Goal: Transaction & Acquisition: Purchase product/service

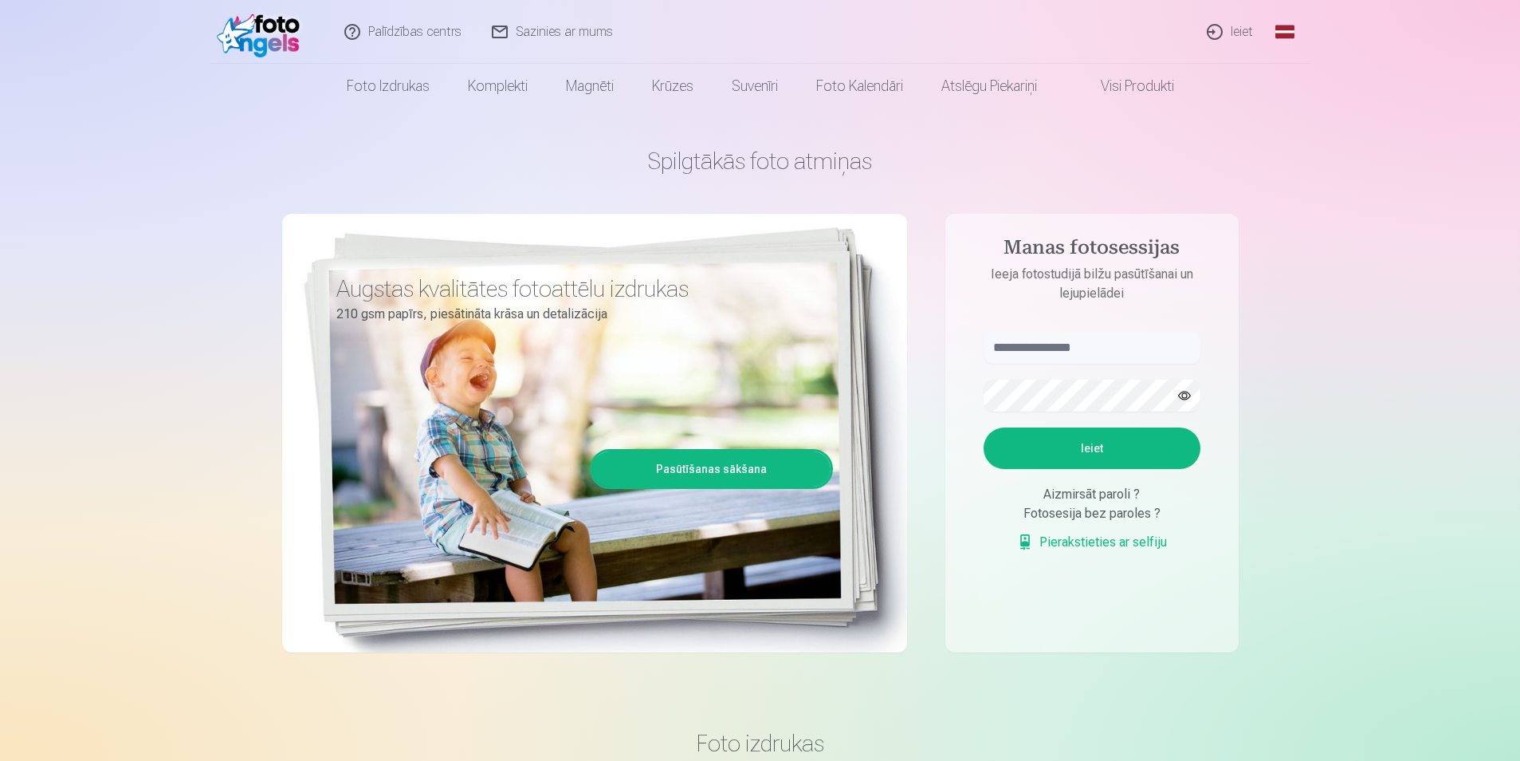
click at [1241, 32] on link "Ieiet" at bounding box center [1231, 32] width 77 height 64
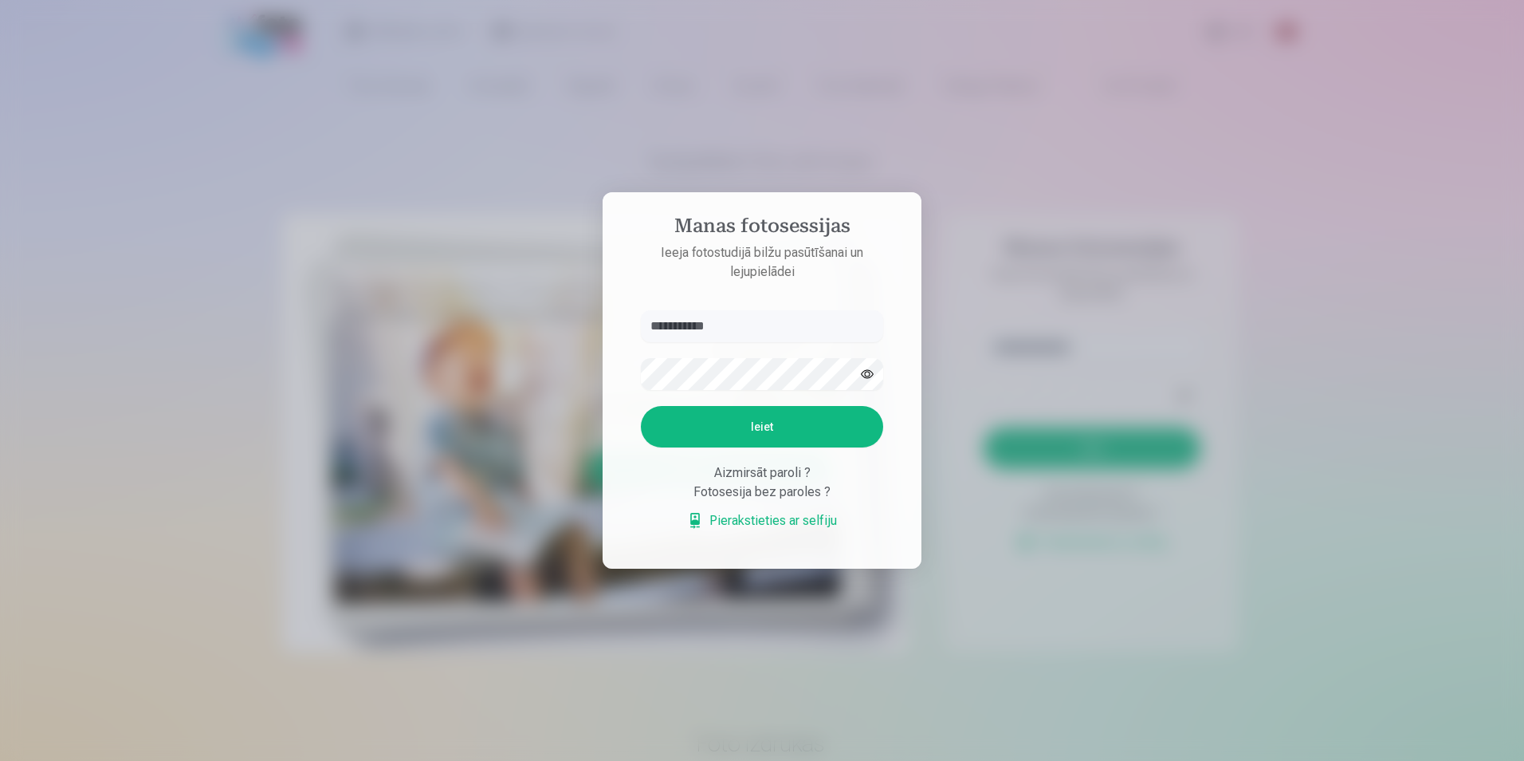
type input "**********"
click at [754, 428] on button "Ieiet" at bounding box center [762, 426] width 242 height 41
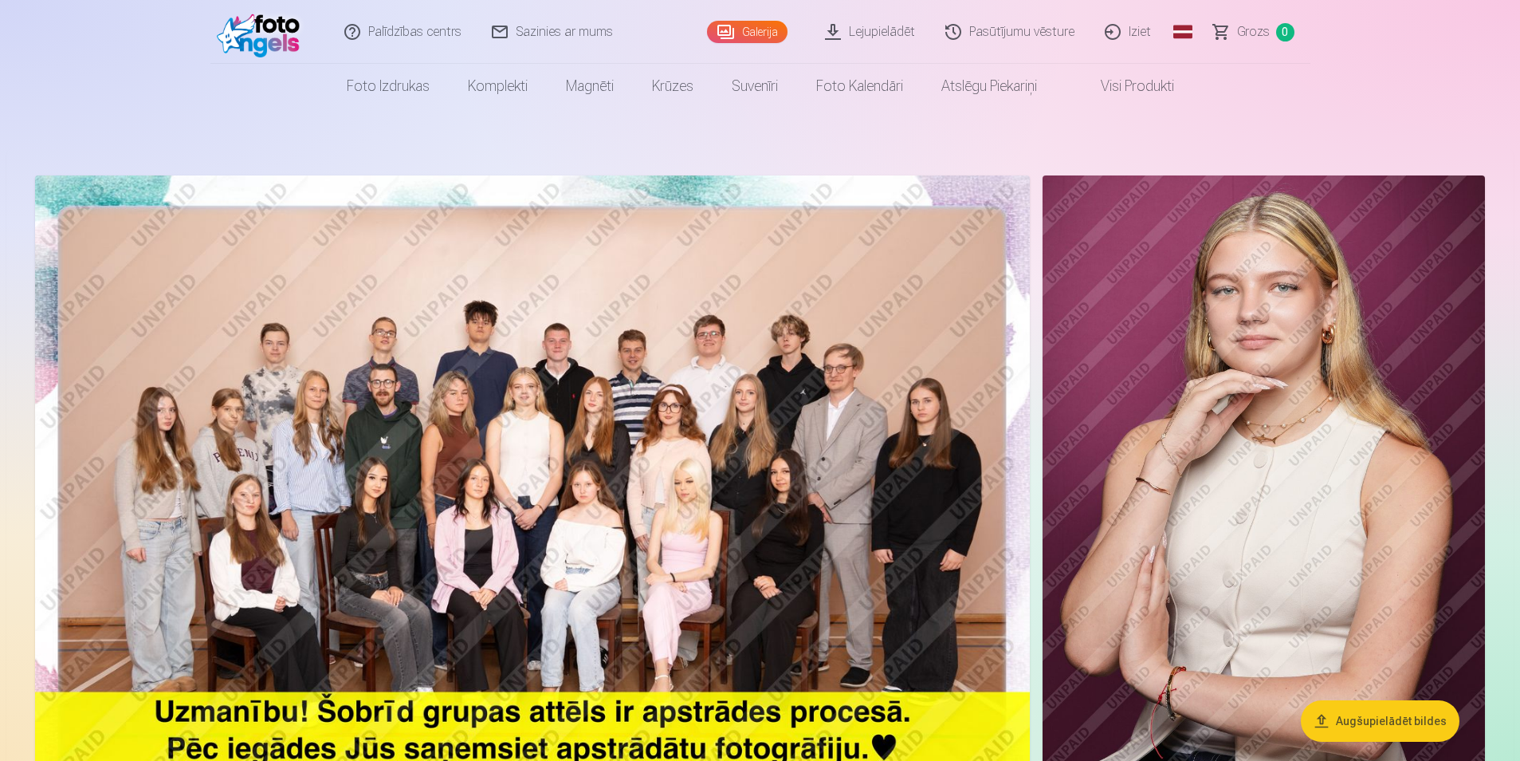
click at [524, 454] on img at bounding box center [532, 507] width 995 height 664
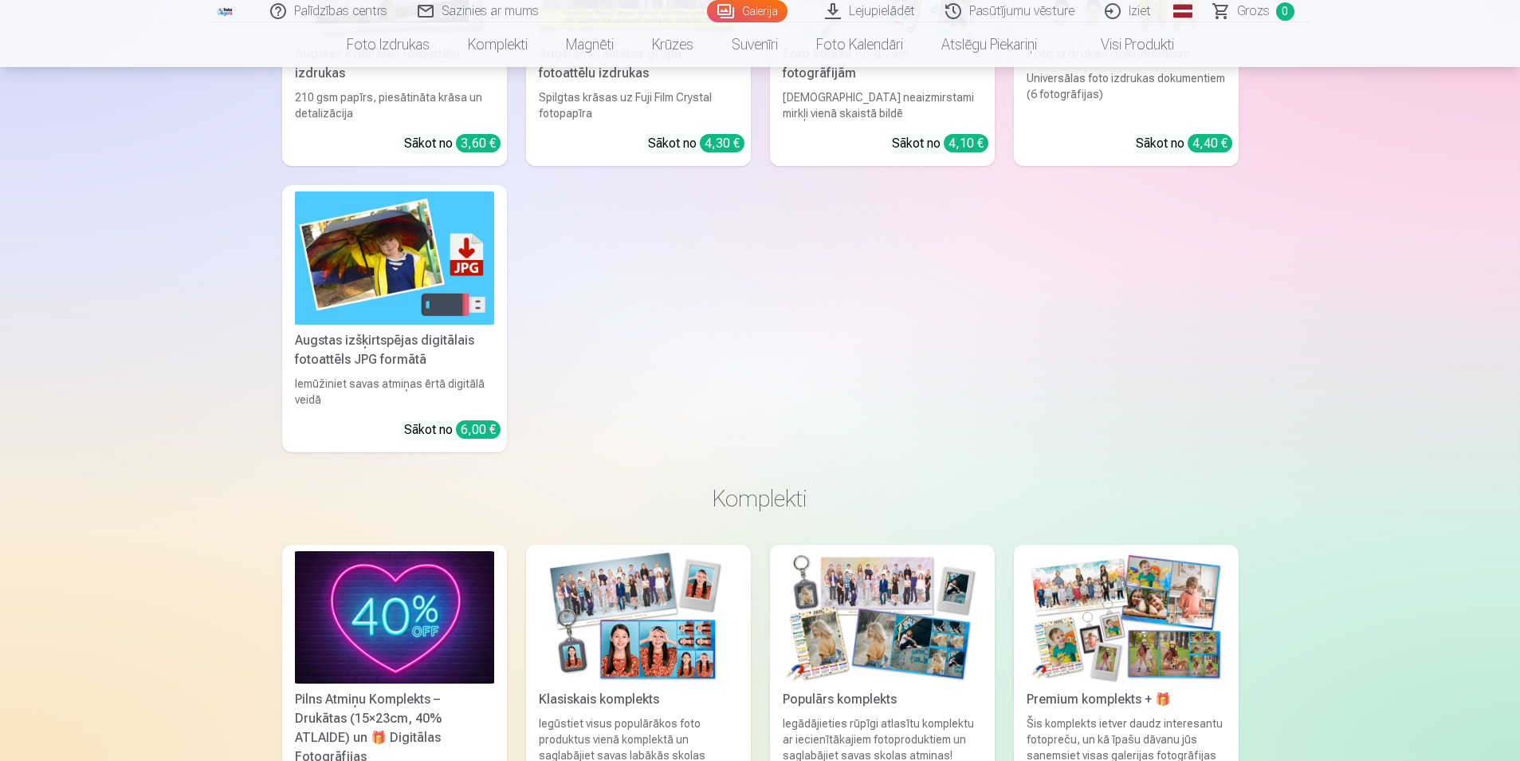
scroll to position [2312, 0]
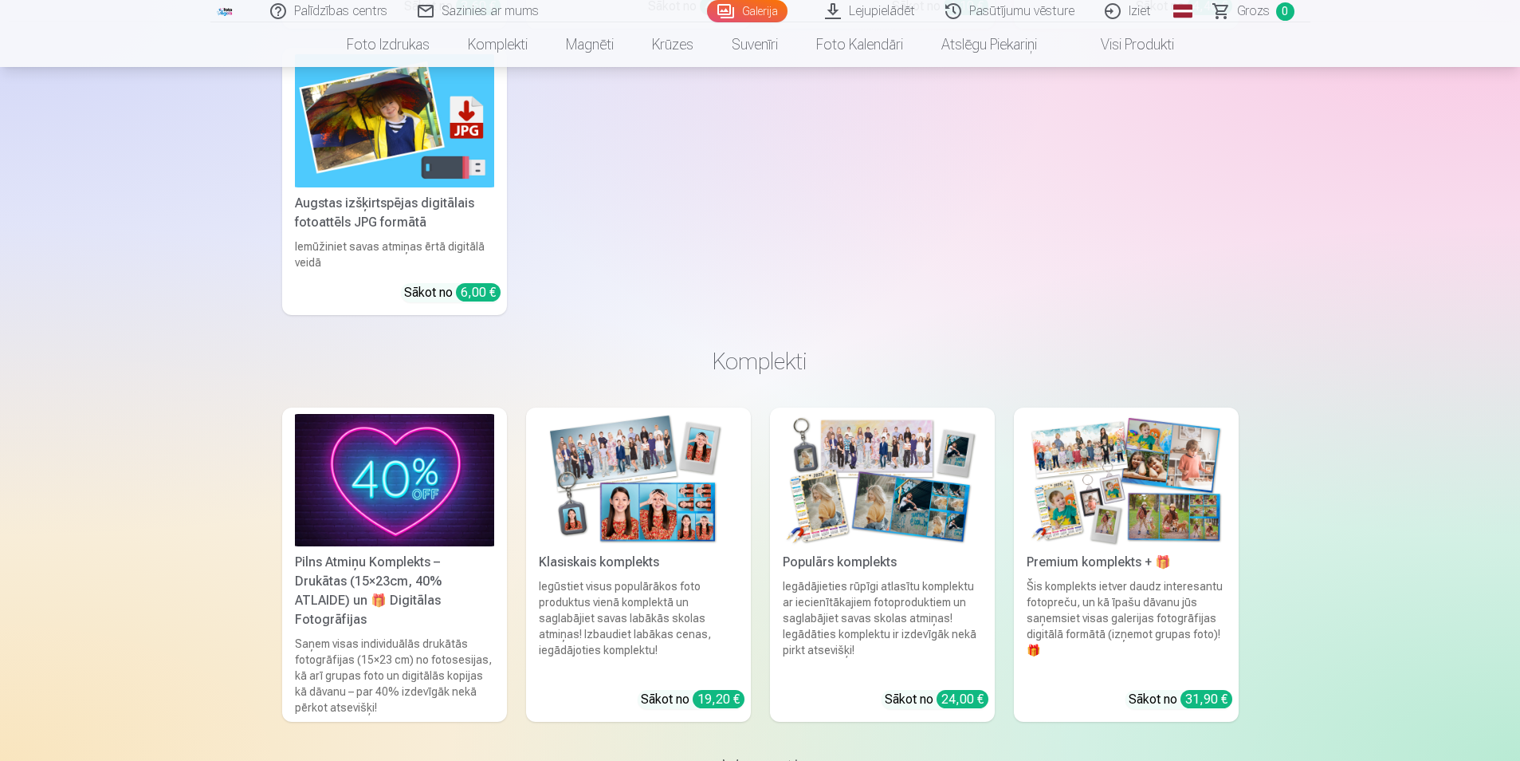
click at [627, 538] on img at bounding box center [638, 480] width 199 height 133
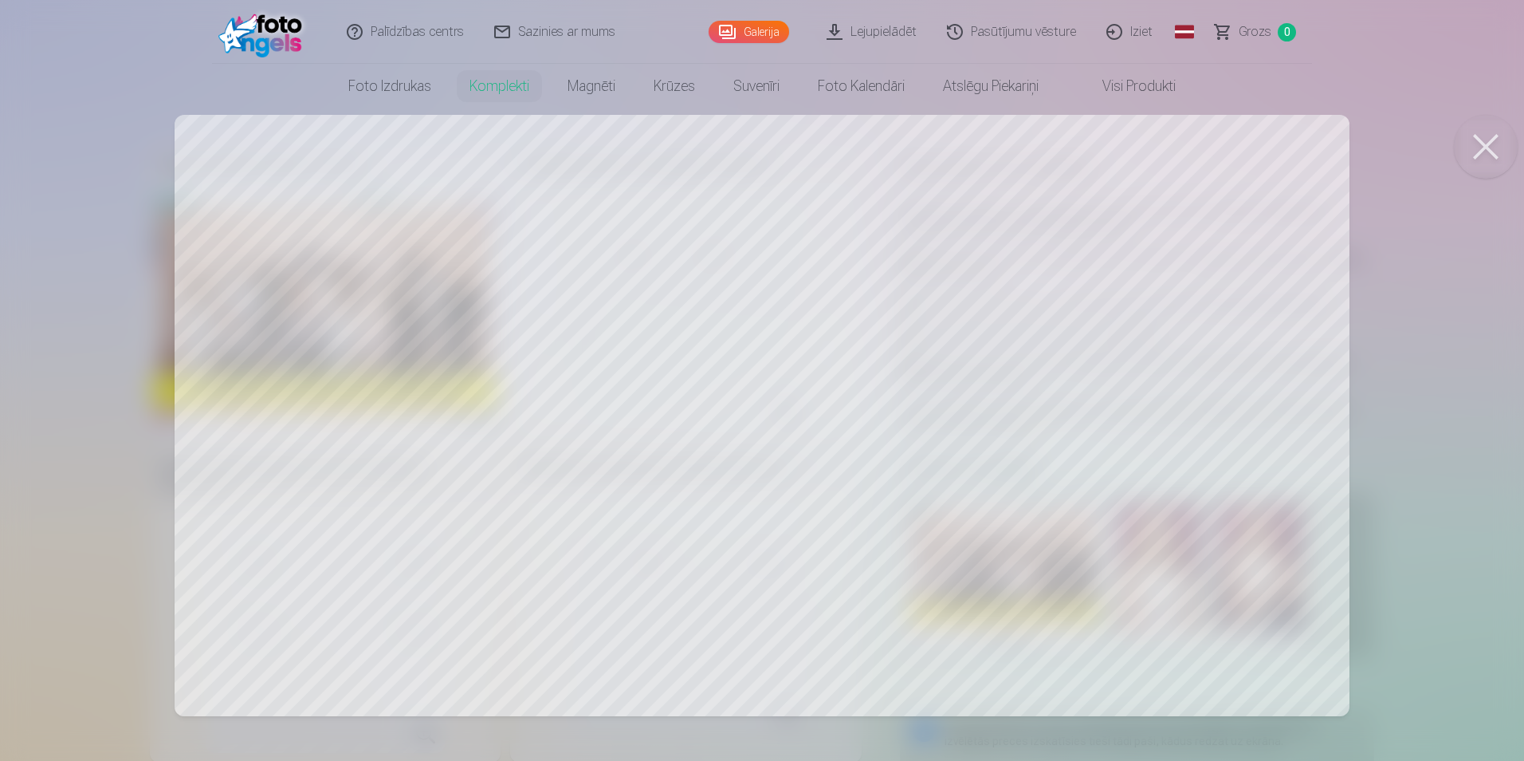
drag, startPoint x: 1483, startPoint y: 142, endPoint x: 1473, endPoint y: 148, distance: 11.5
click at [1475, 148] on button at bounding box center [1486, 147] width 64 height 64
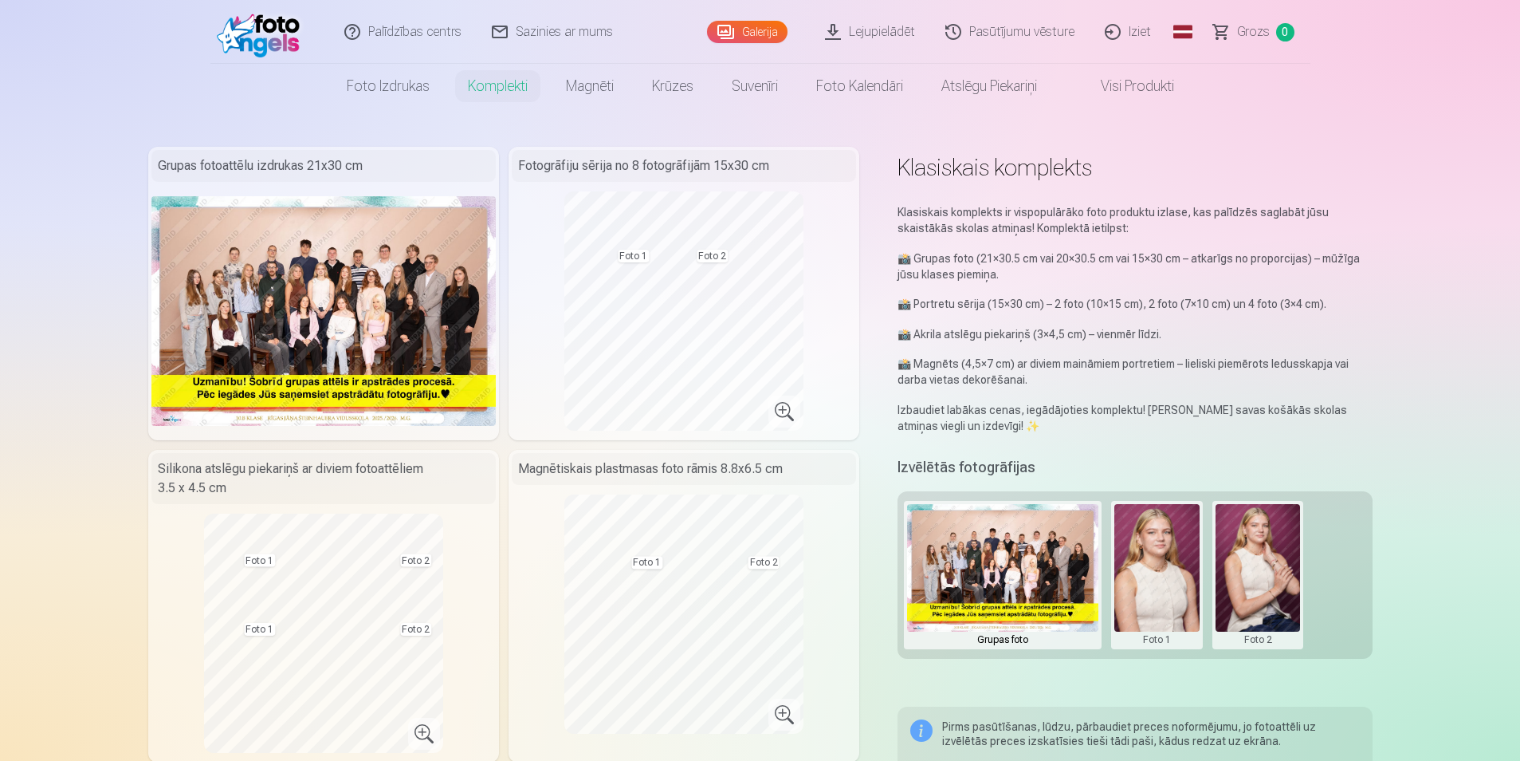
click at [1167, 572] on button at bounding box center [1157, 575] width 85 height 142
click at [1158, 575] on button "Nomainiet foto" at bounding box center [1157, 575] width 130 height 45
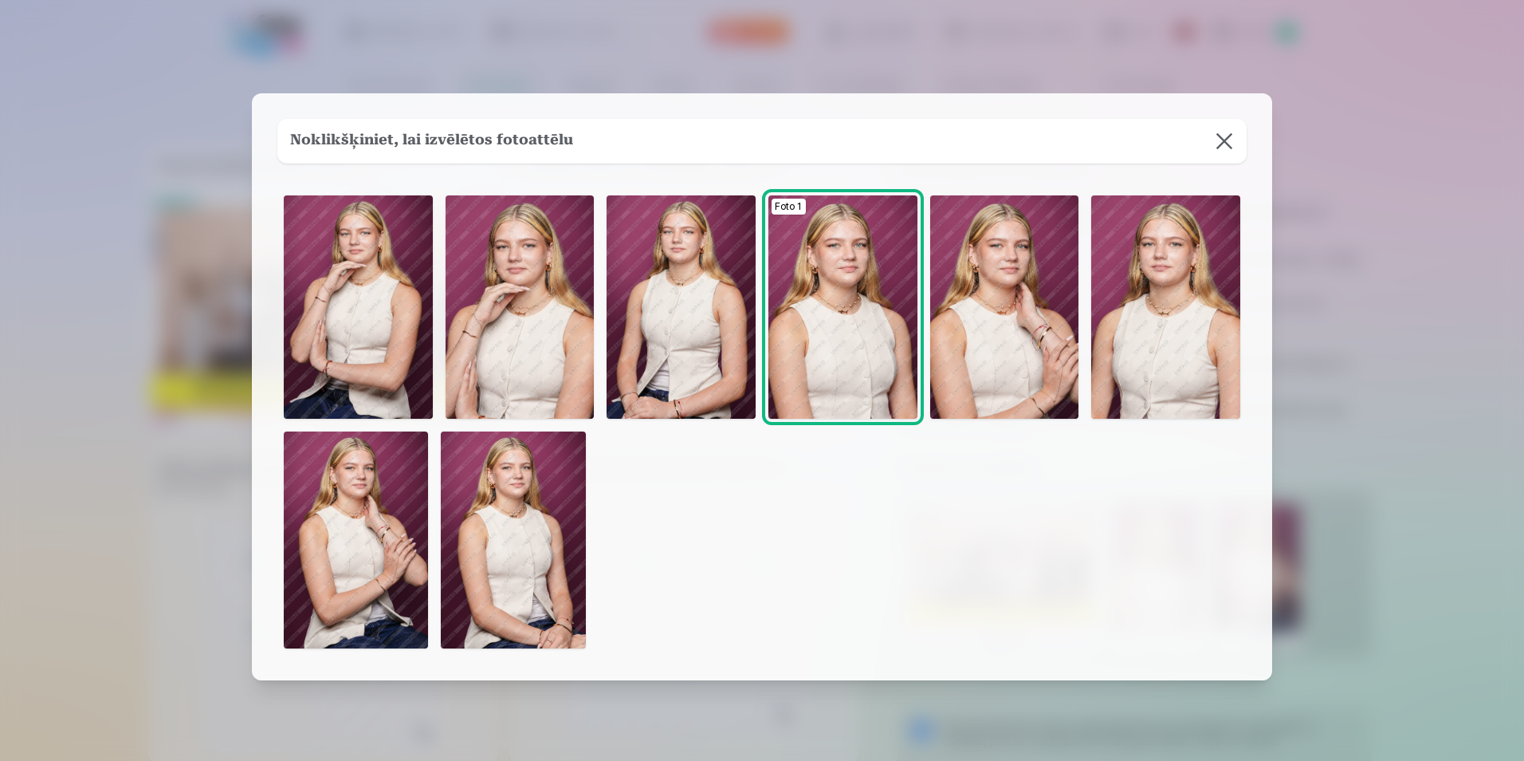
click at [513, 564] on img at bounding box center [513, 539] width 144 height 217
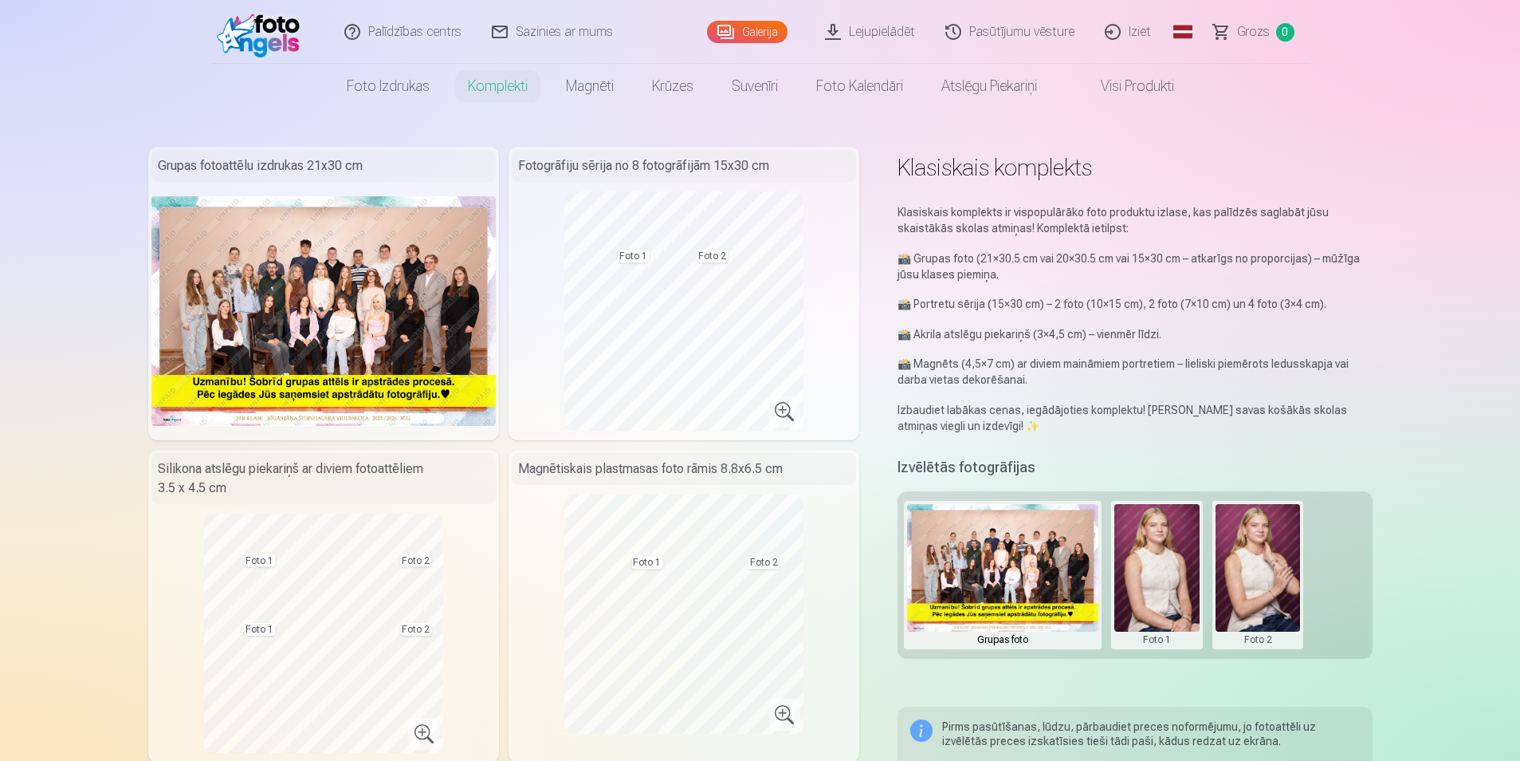
click at [1252, 573] on button at bounding box center [1258, 575] width 85 height 142
click at [1259, 581] on button "Nomainiet foto" at bounding box center [1258, 575] width 130 height 45
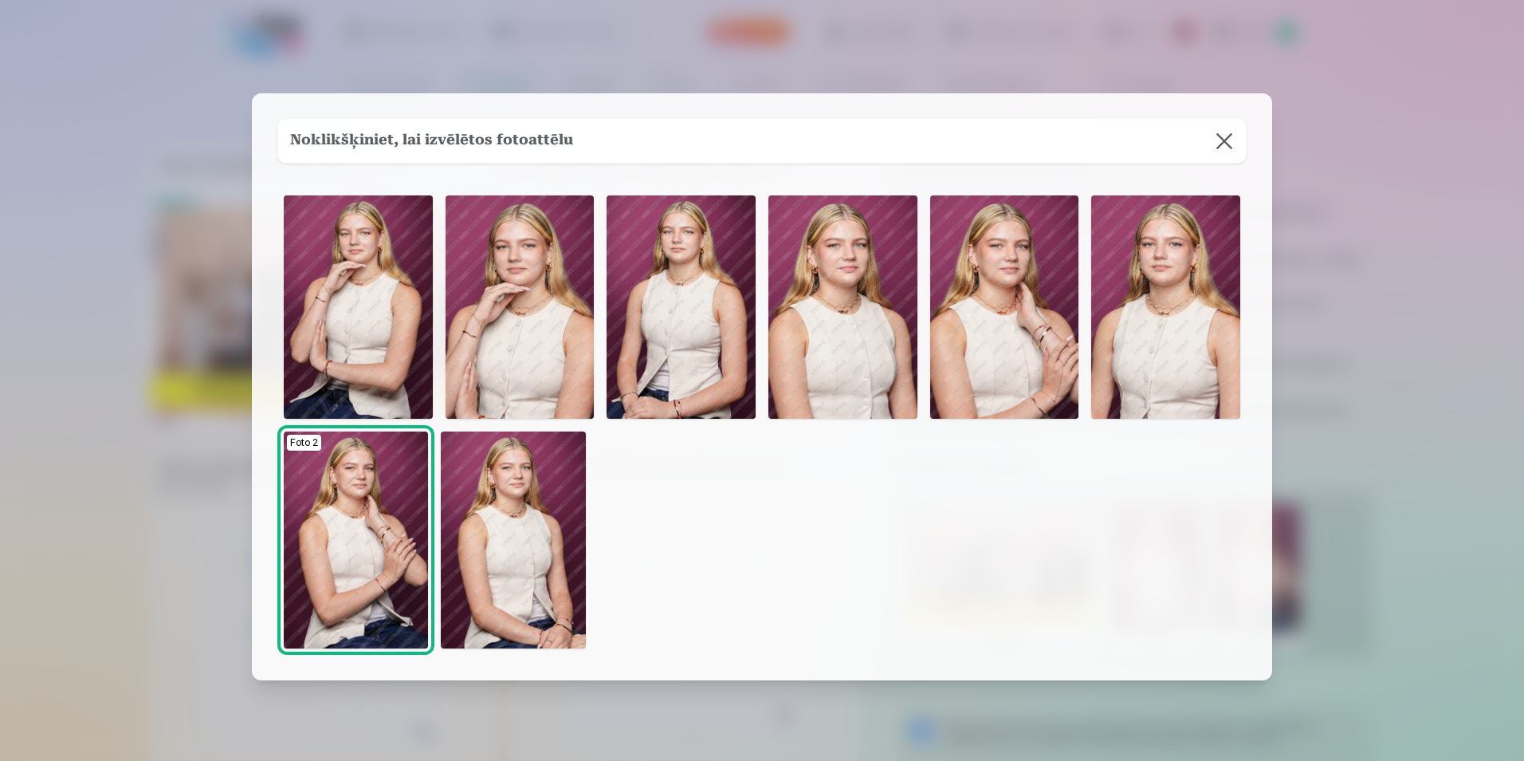
click at [516, 559] on img at bounding box center [513, 539] width 144 height 217
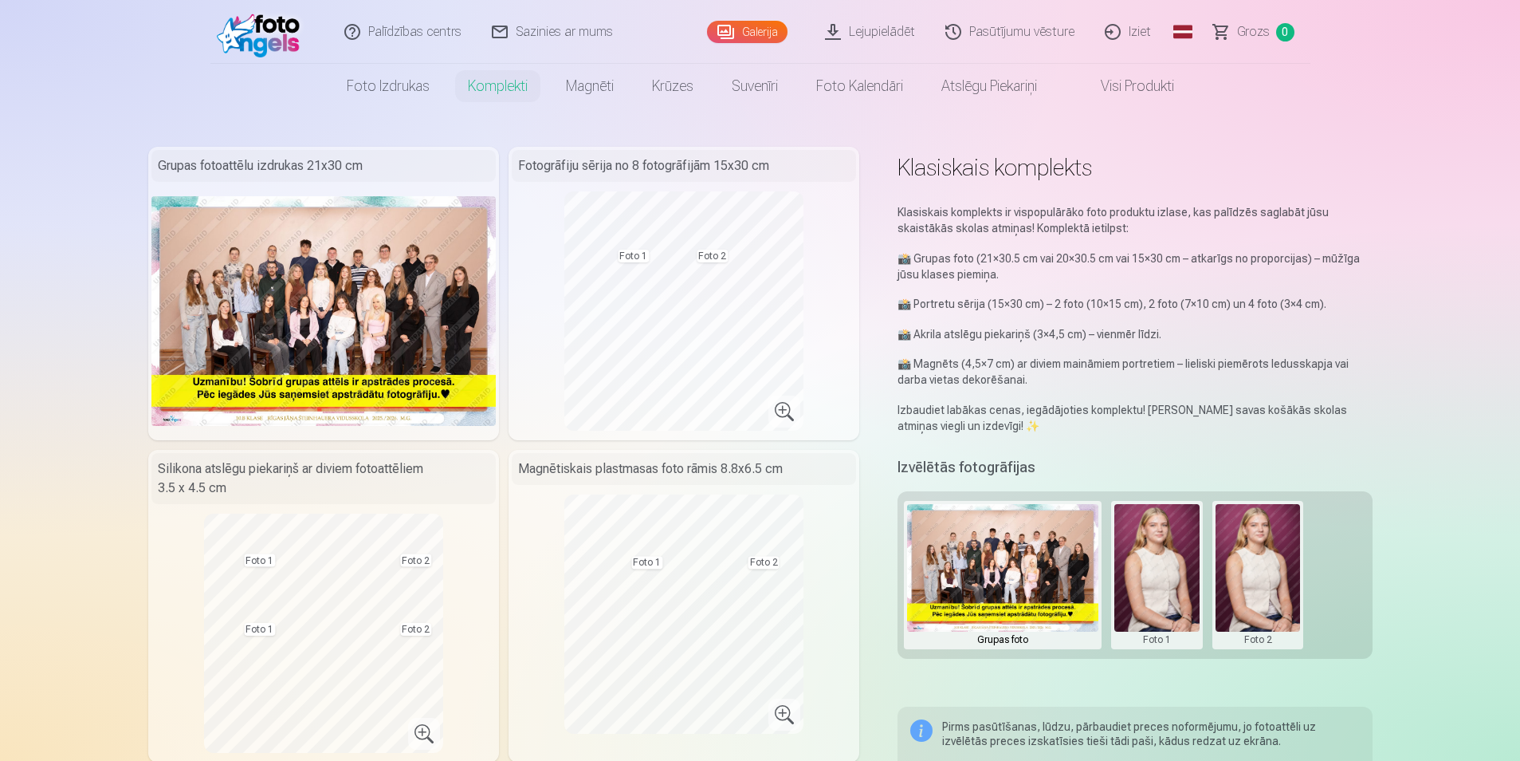
click at [1262, 553] on button at bounding box center [1258, 575] width 85 height 142
click at [1249, 575] on button "Nomainiet foto" at bounding box center [1258, 575] width 130 height 45
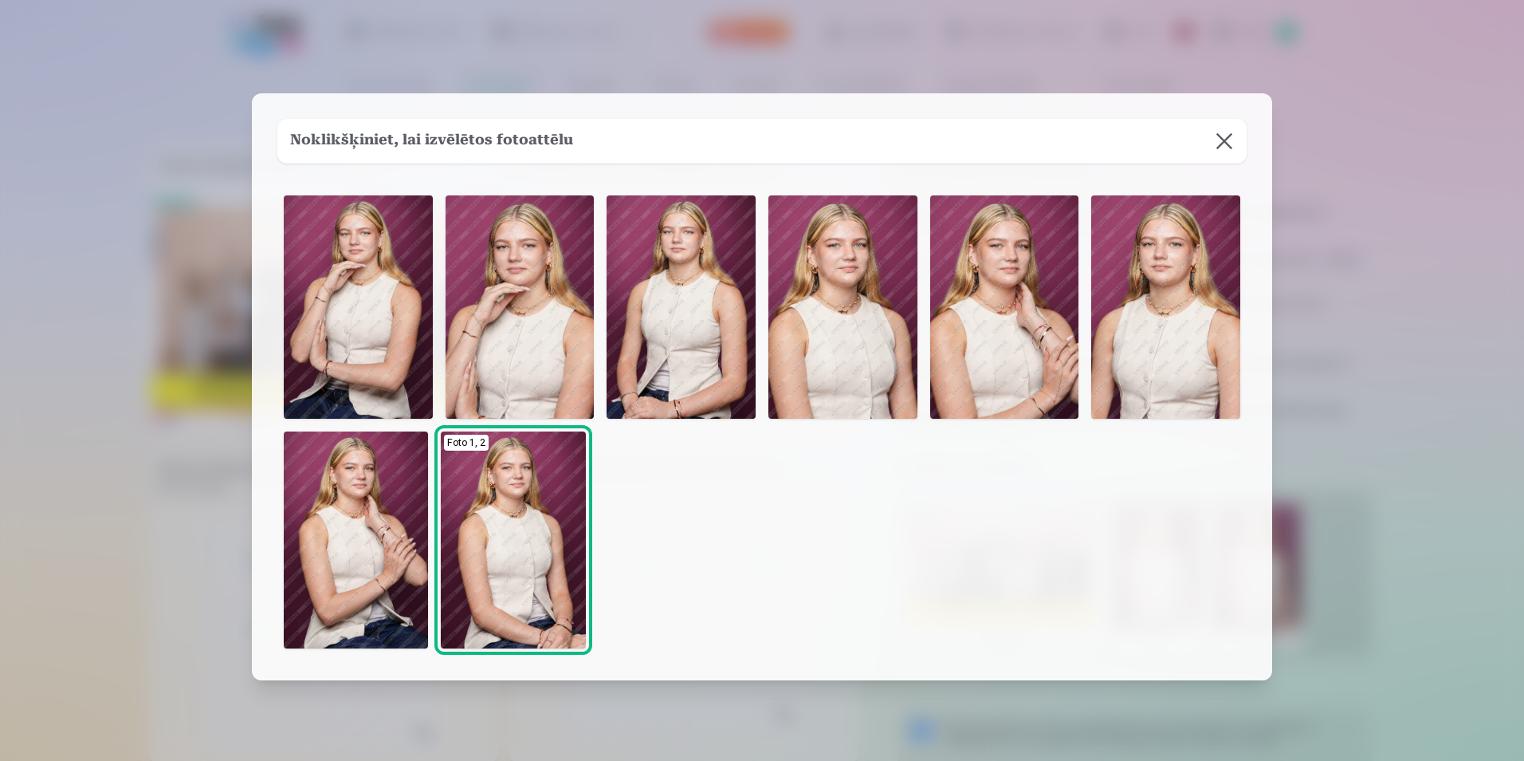
click at [356, 531] on img at bounding box center [356, 539] width 144 height 217
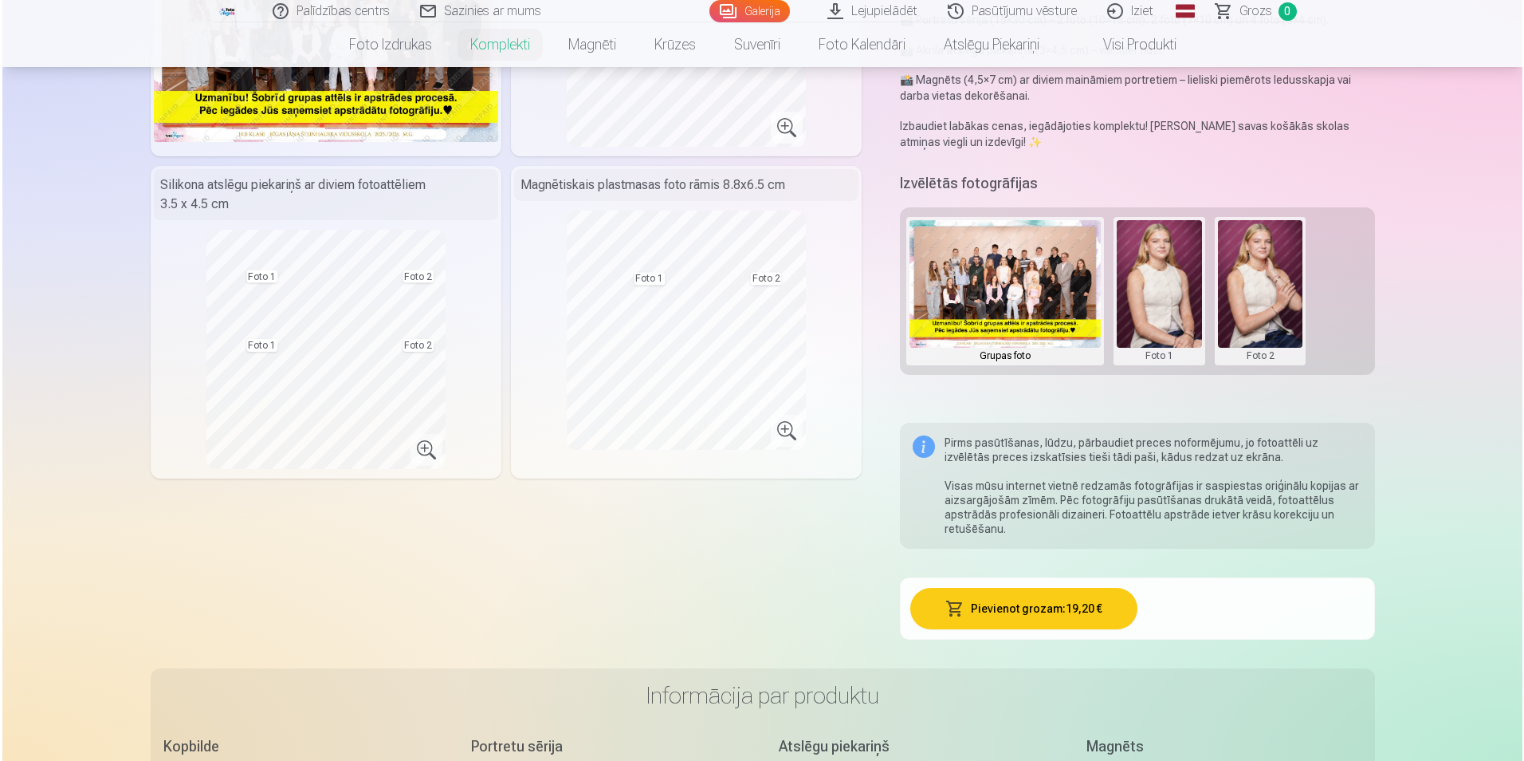
scroll to position [319, 0]
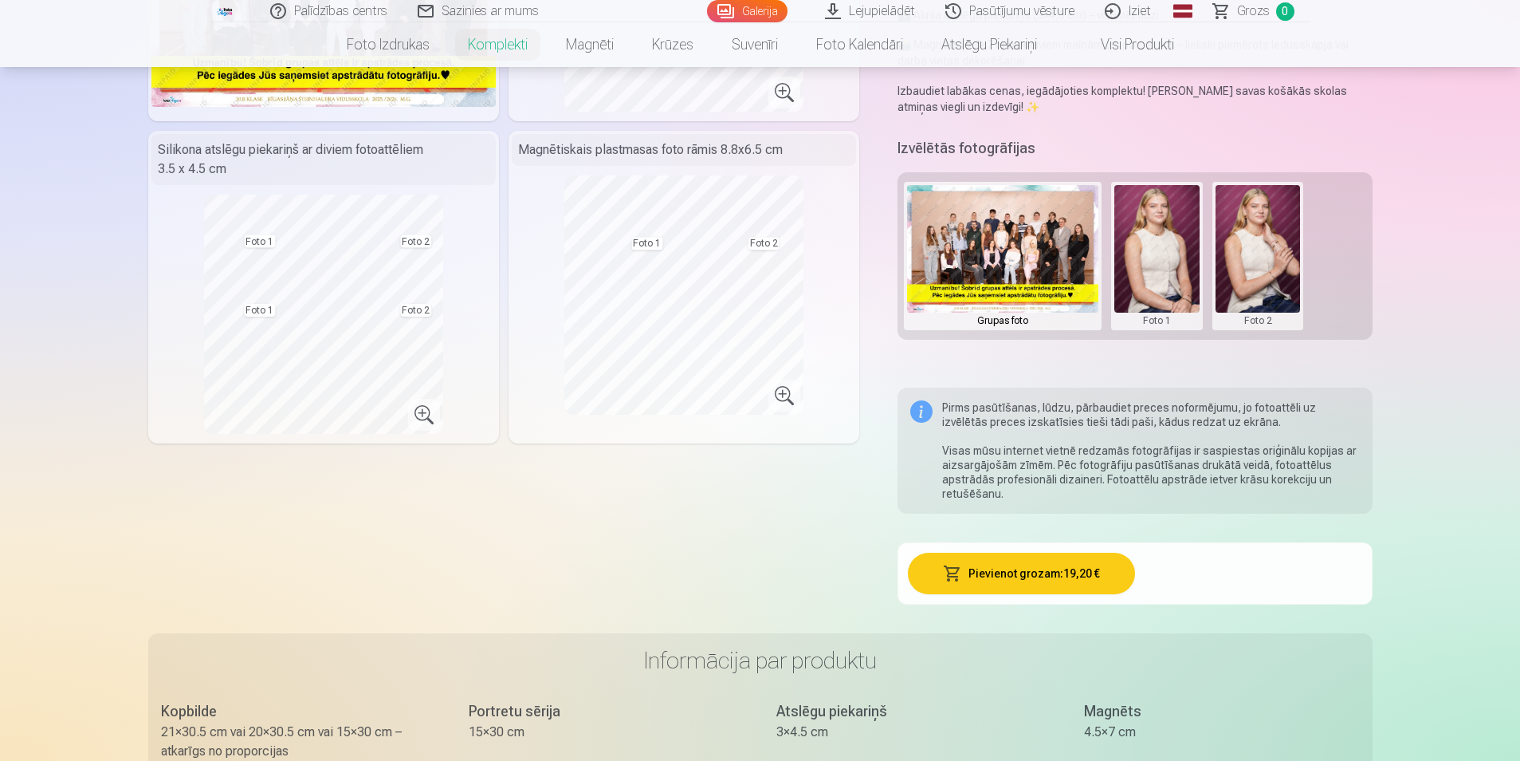
click at [1031, 569] on button "Pievienot grozam : 19,20 €" at bounding box center [1021, 573] width 227 height 41
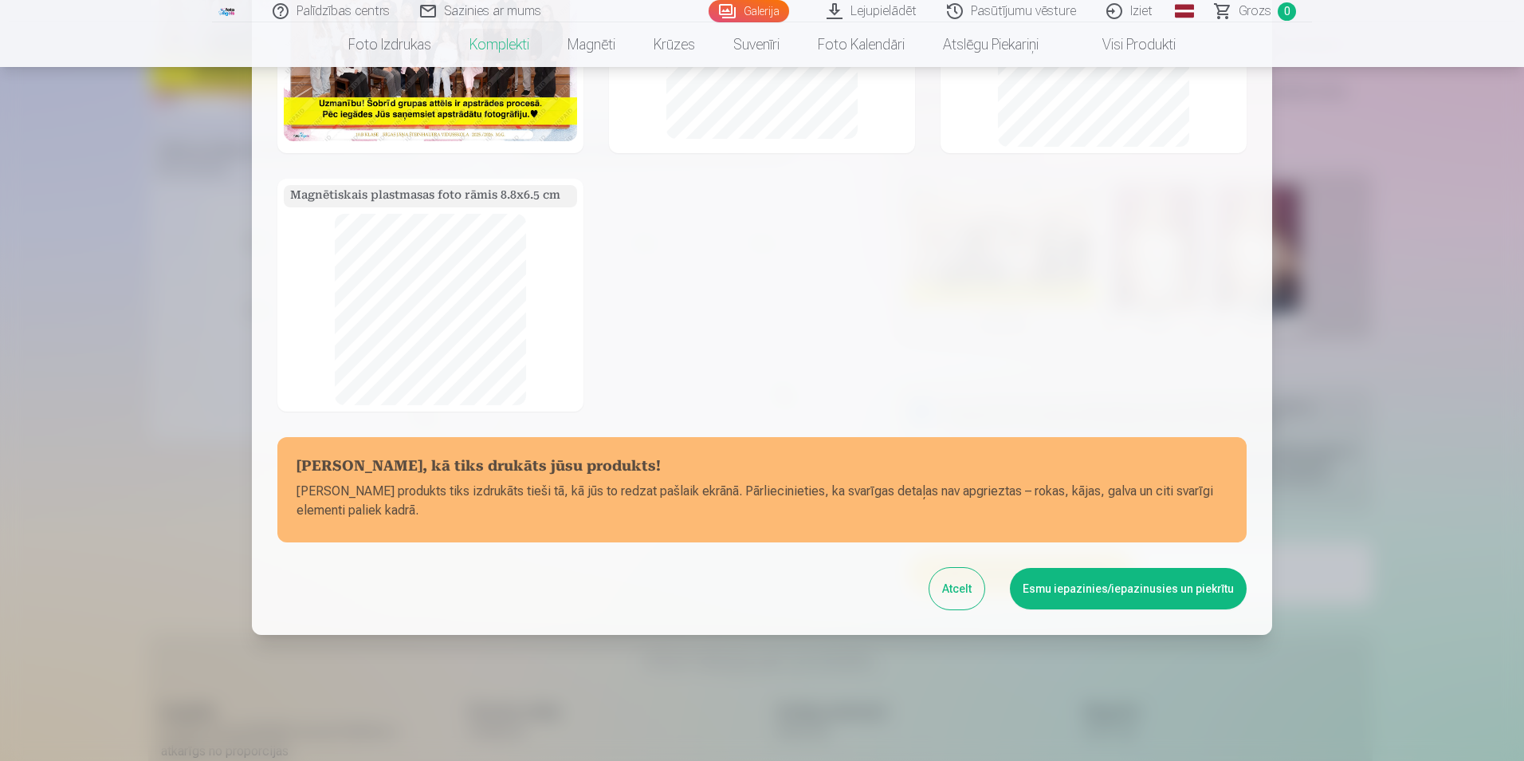
scroll to position [155, 0]
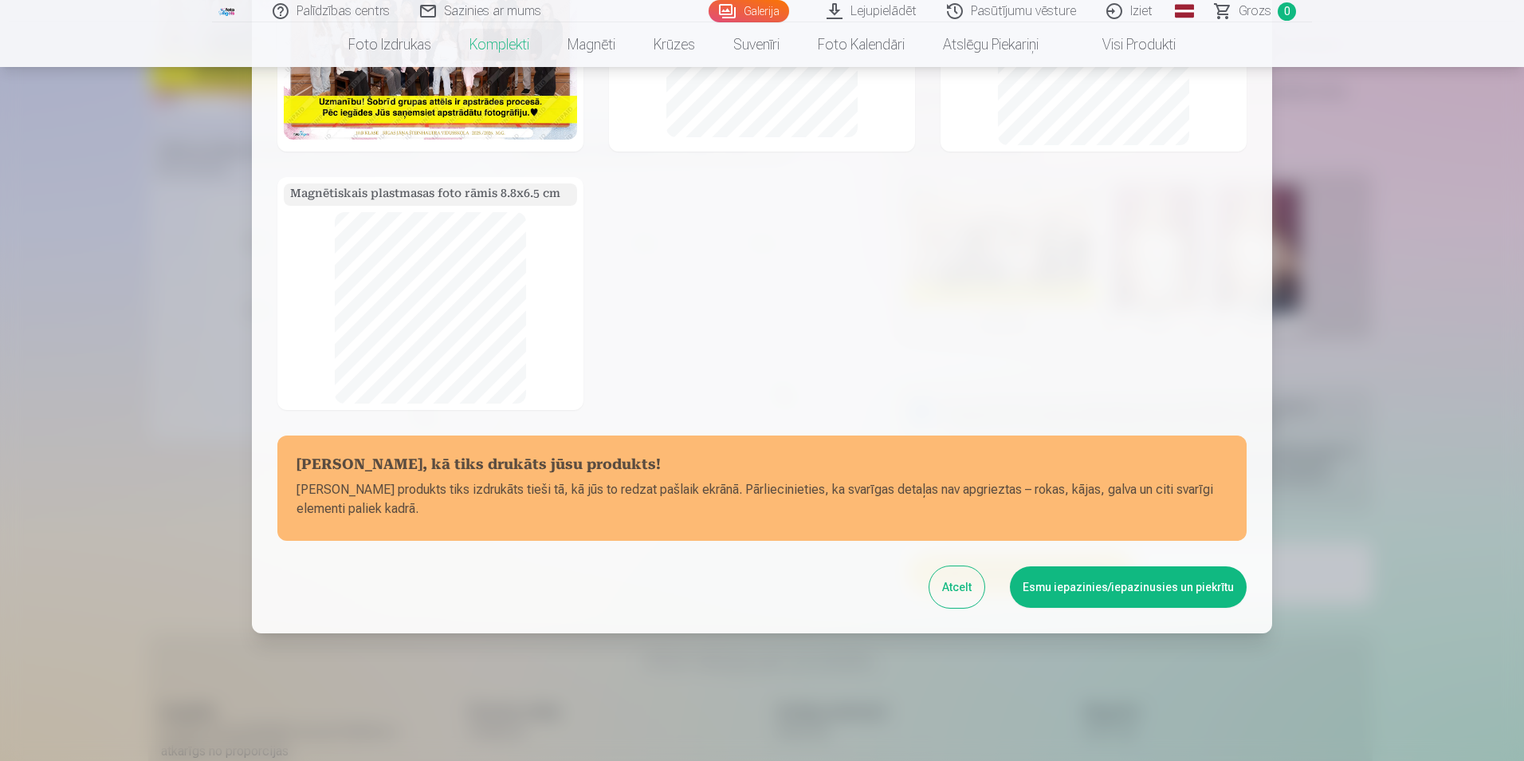
click at [1124, 582] on button "Esmu iepazinies/iepazinusies un piekrītu" at bounding box center [1128, 586] width 237 height 41
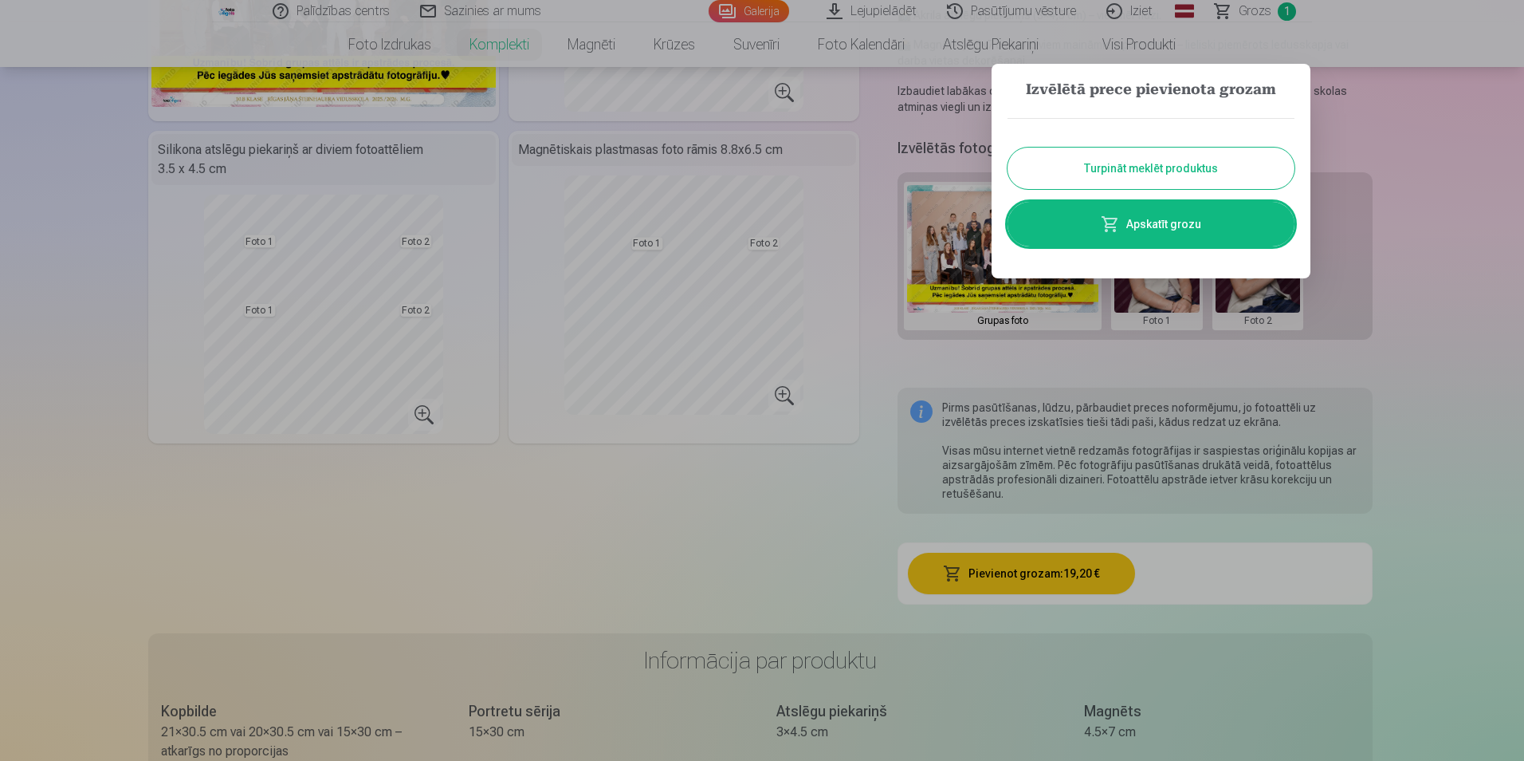
click at [1135, 226] on link "Apskatīt grozu" at bounding box center [1151, 224] width 287 height 45
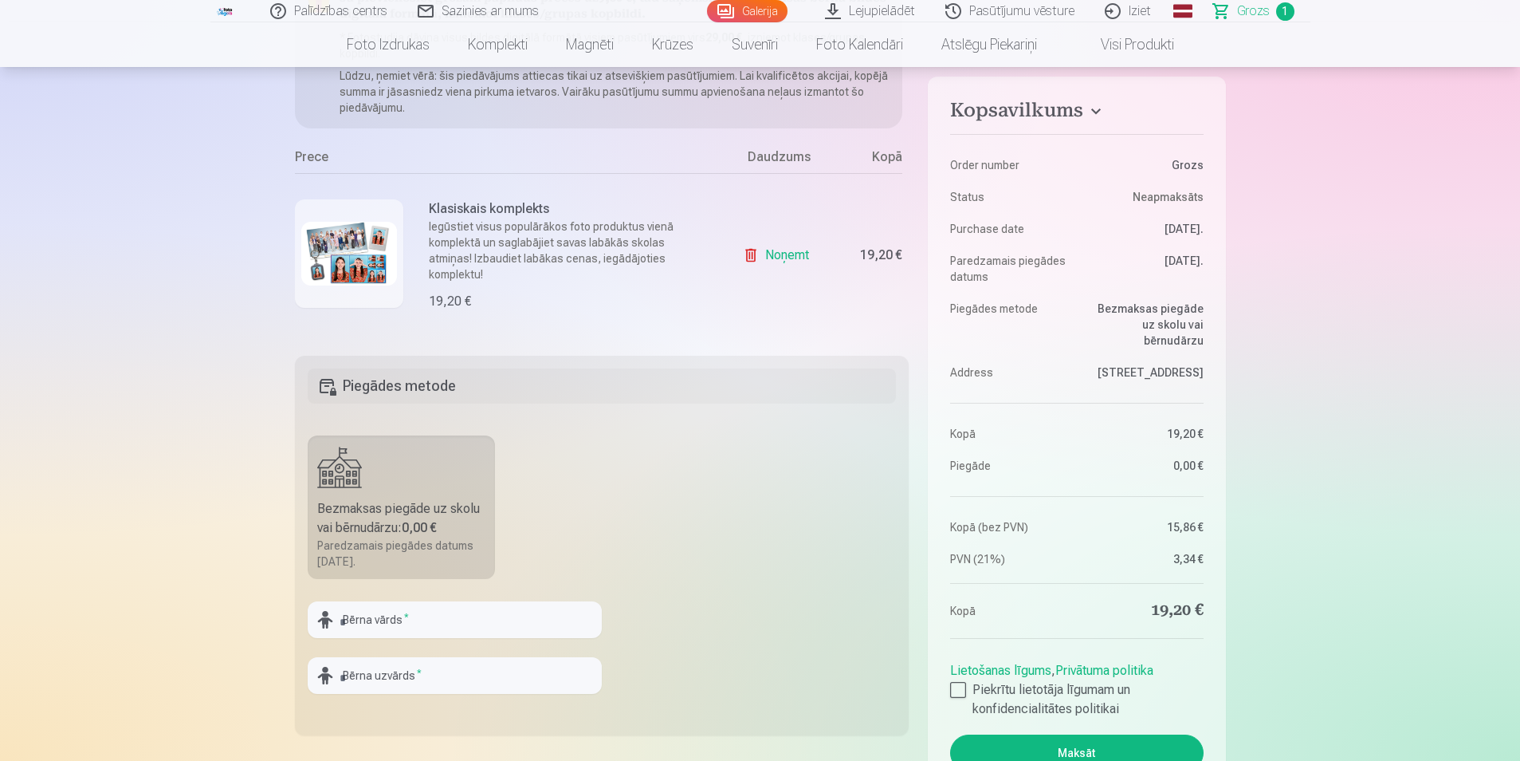
scroll to position [239, 0]
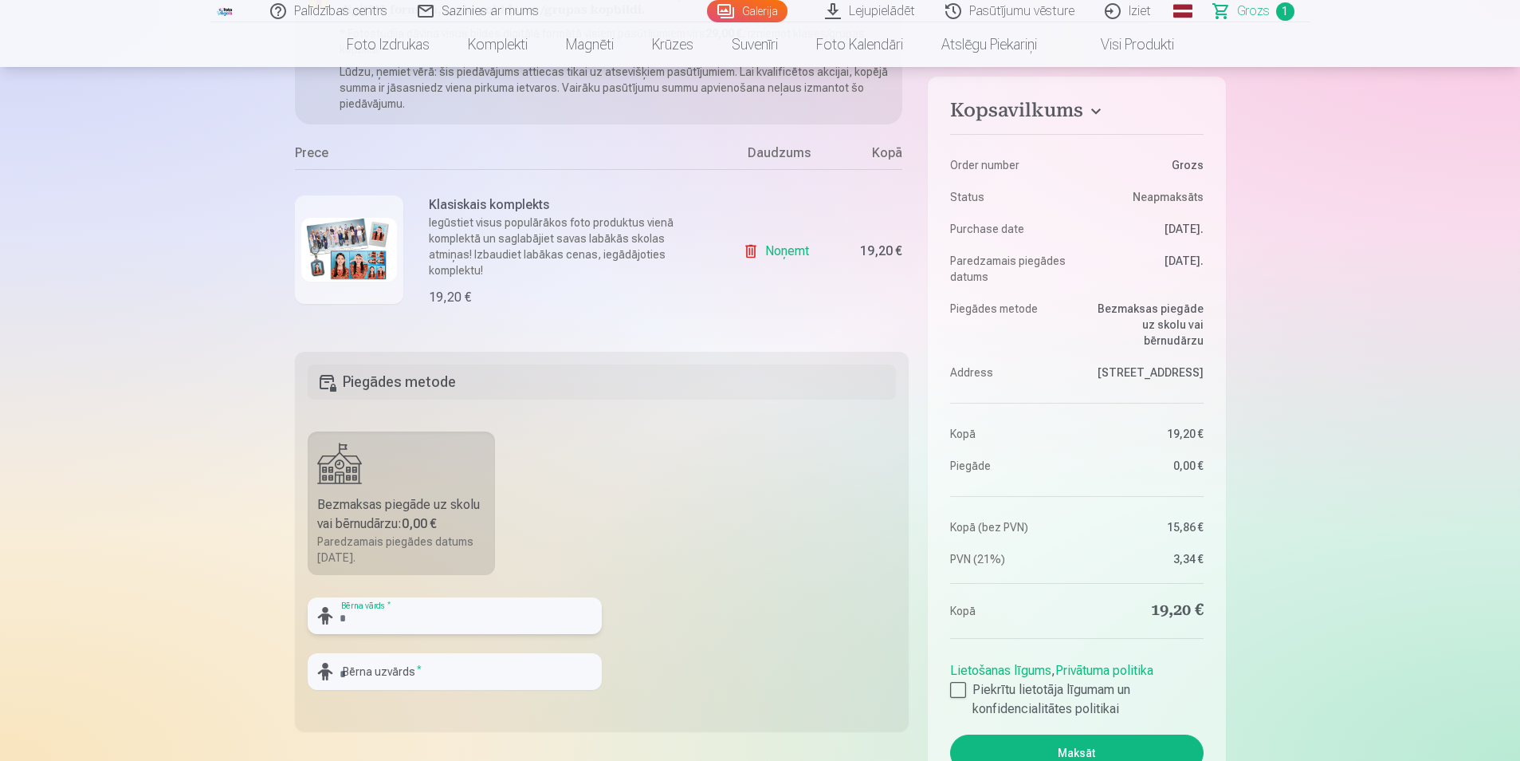
click at [440, 616] on input "text" at bounding box center [455, 615] width 294 height 37
type input "*****"
type input "*******"
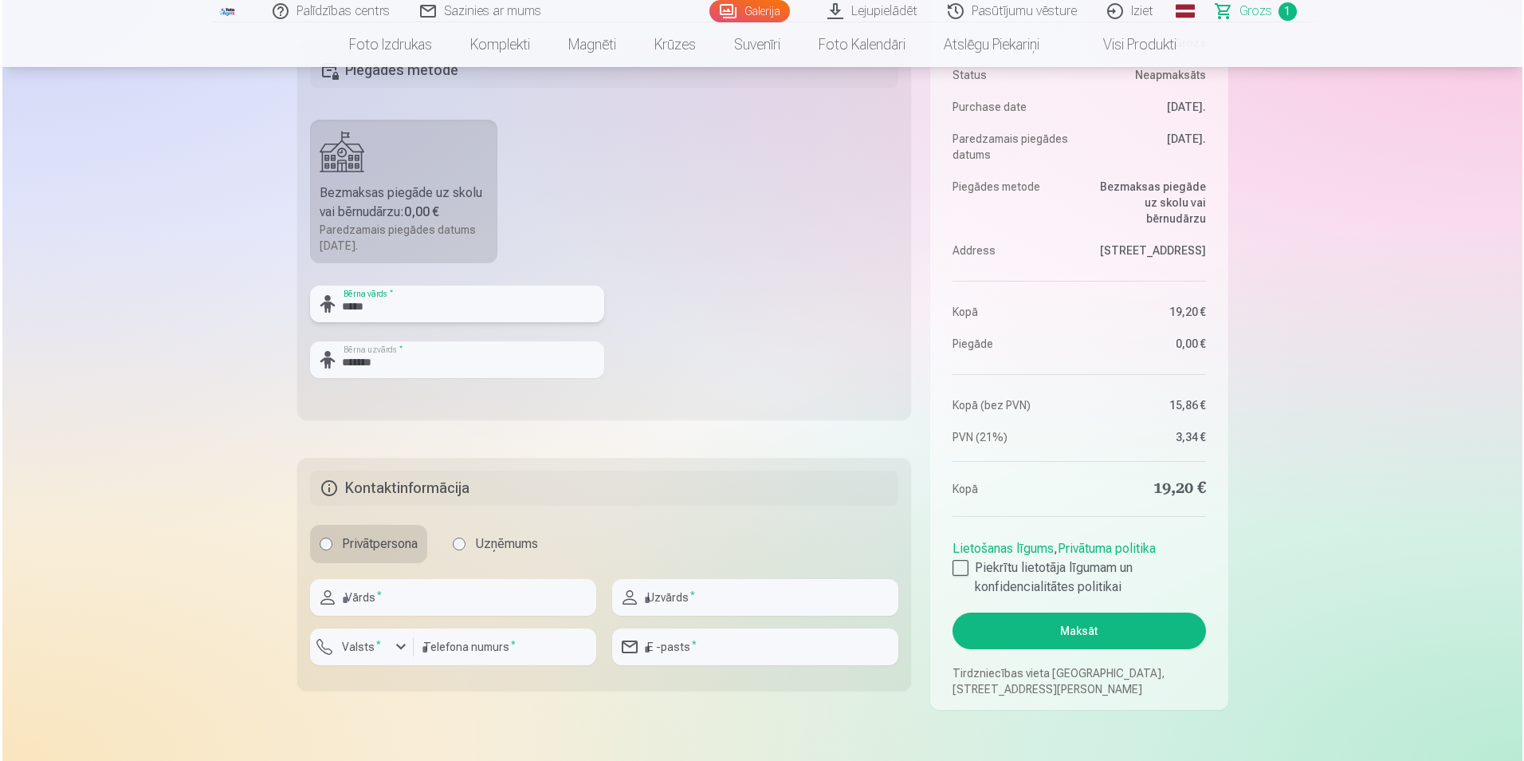
scroll to position [558, 0]
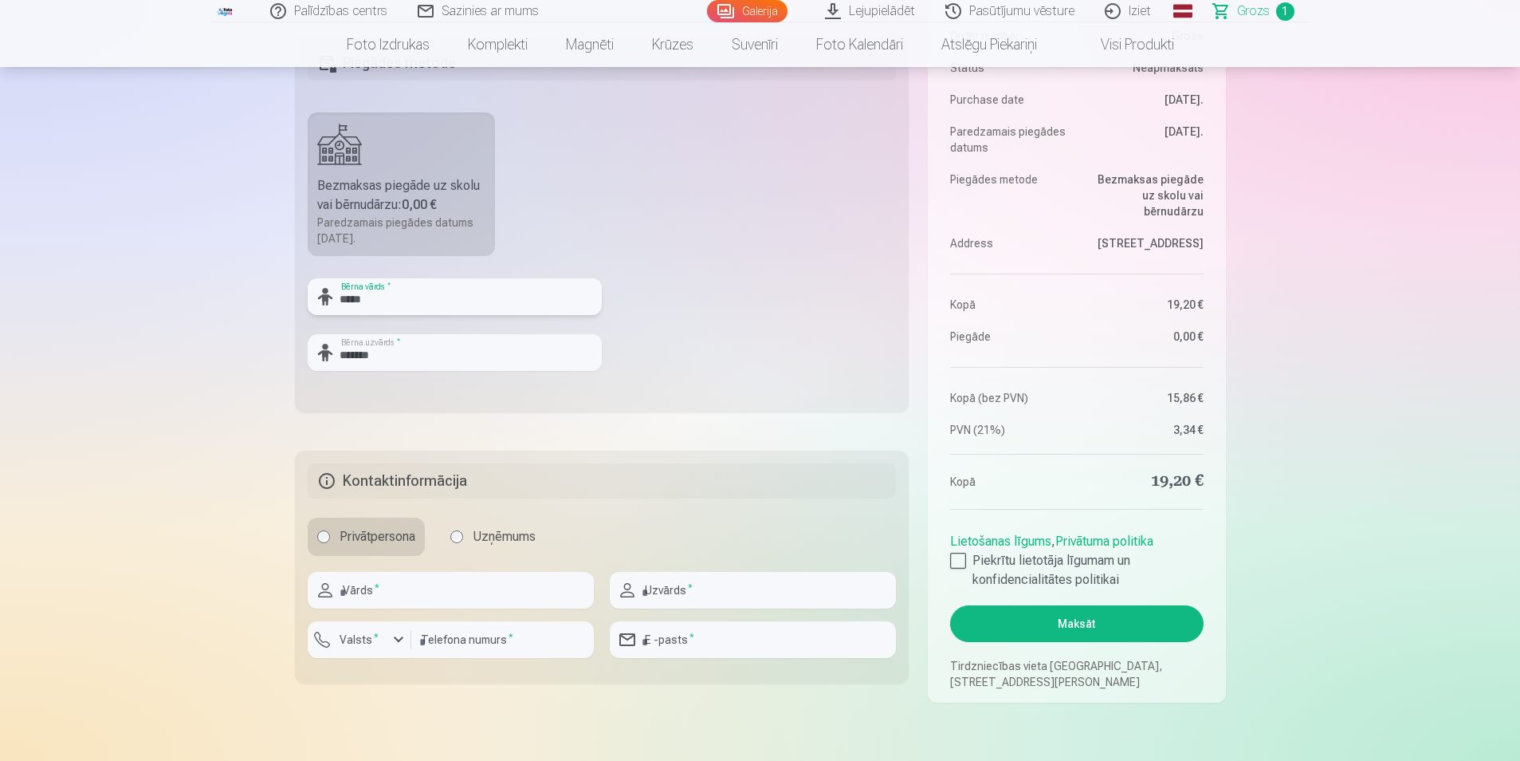
type input "*****"
click at [423, 592] on input "text" at bounding box center [451, 590] width 286 height 37
type input "*****"
click at [738, 592] on input "text" at bounding box center [753, 590] width 286 height 37
type input "*******"
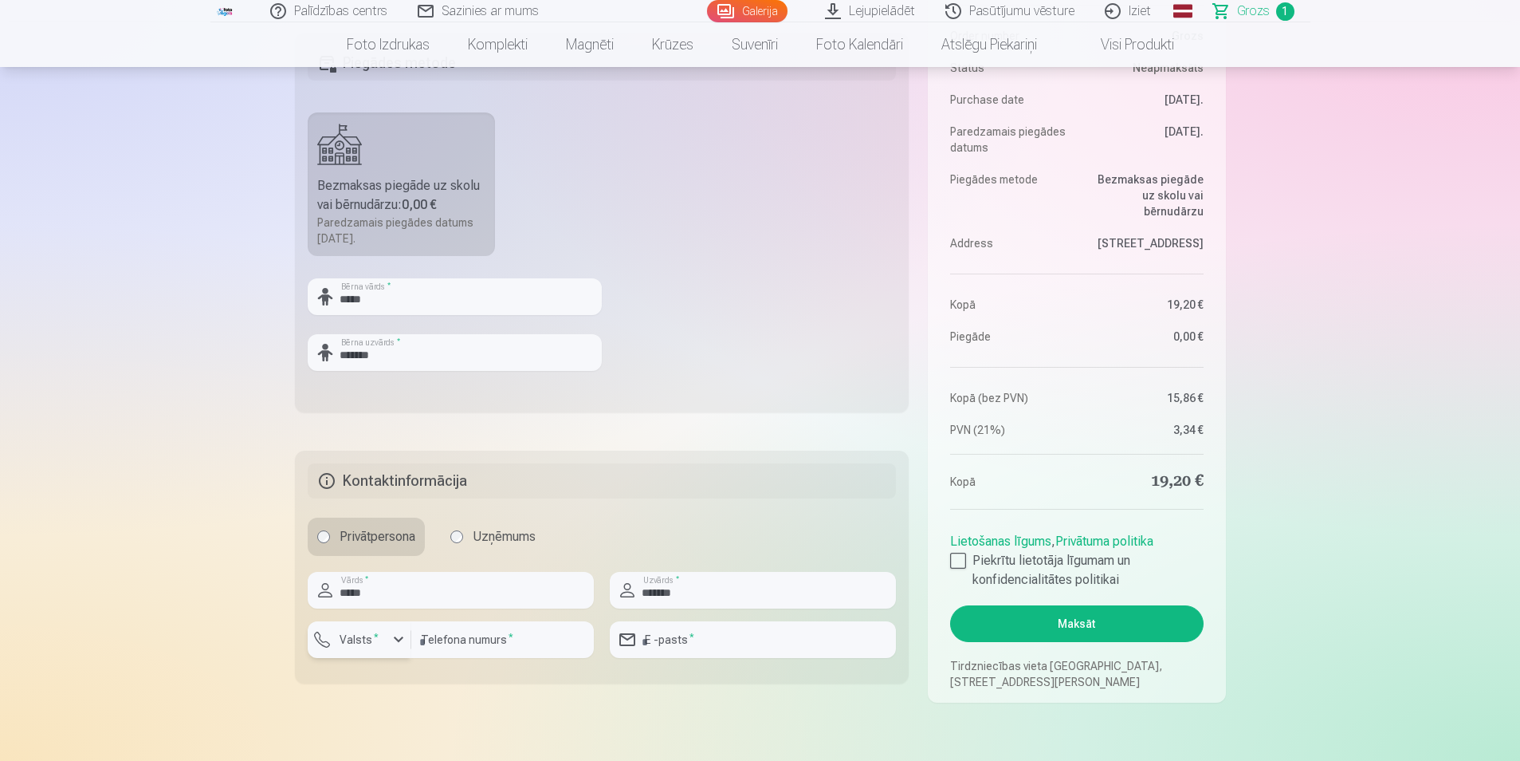
click at [395, 640] on div "button" at bounding box center [398, 639] width 19 height 19
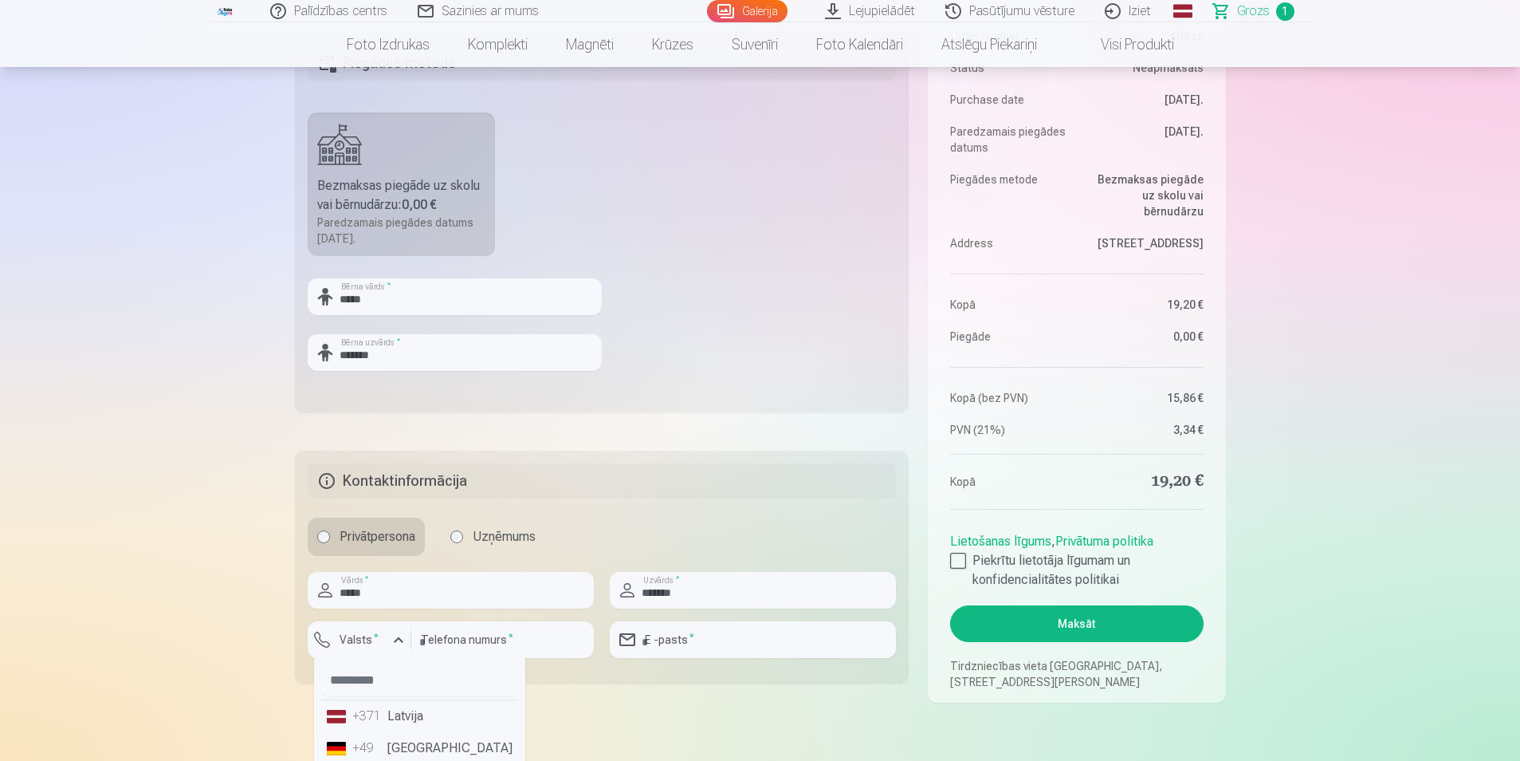
click at [397, 711] on li "+371 Latvija" at bounding box center [420, 716] width 199 height 32
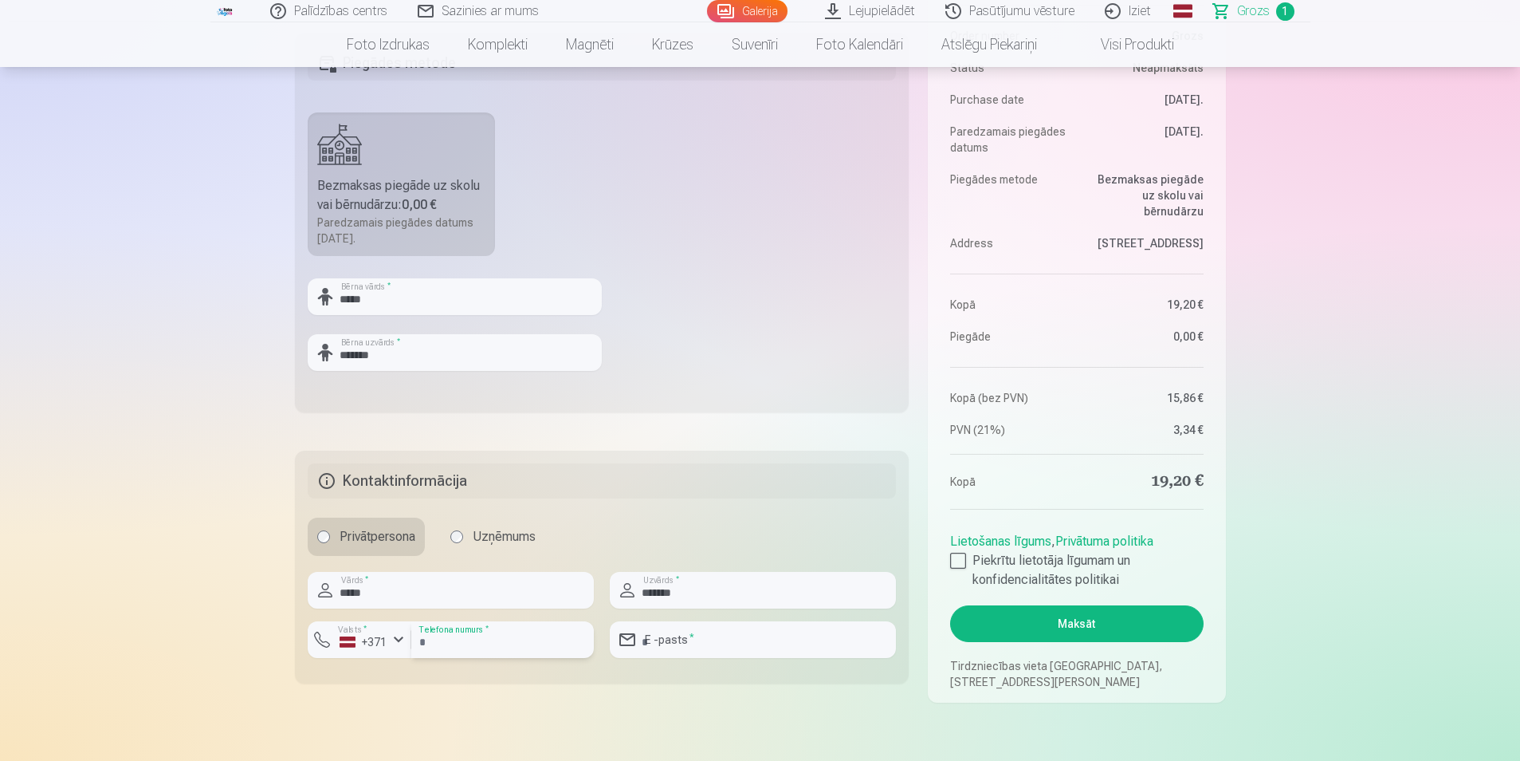
click at [435, 641] on input "number" at bounding box center [502, 639] width 183 height 37
type input "********"
click at [737, 641] on input "email" at bounding box center [753, 639] width 286 height 37
type input "**********"
click at [958, 564] on div at bounding box center [958, 561] width 16 height 16
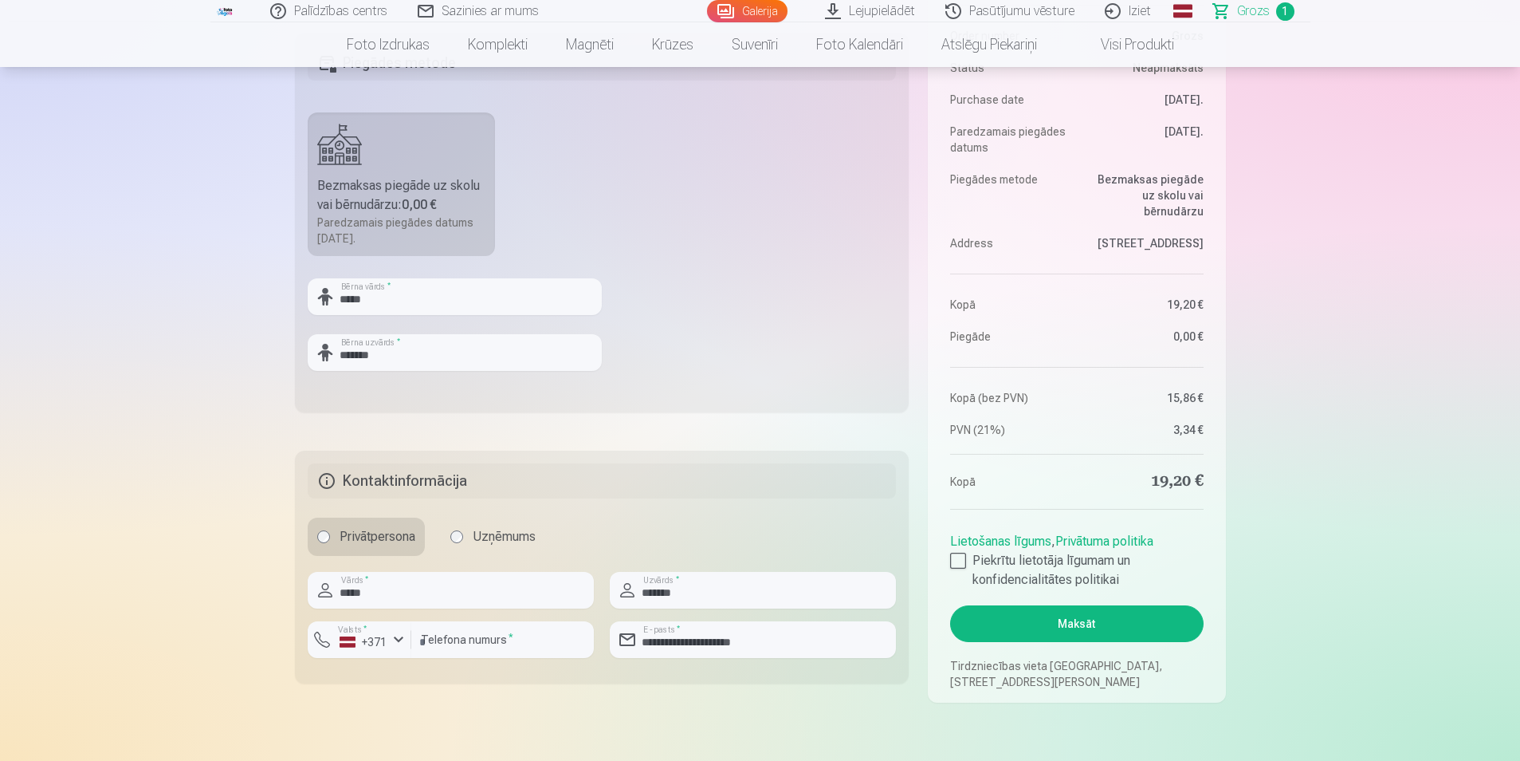
click at [1052, 619] on button "Maksāt" at bounding box center [1076, 623] width 253 height 37
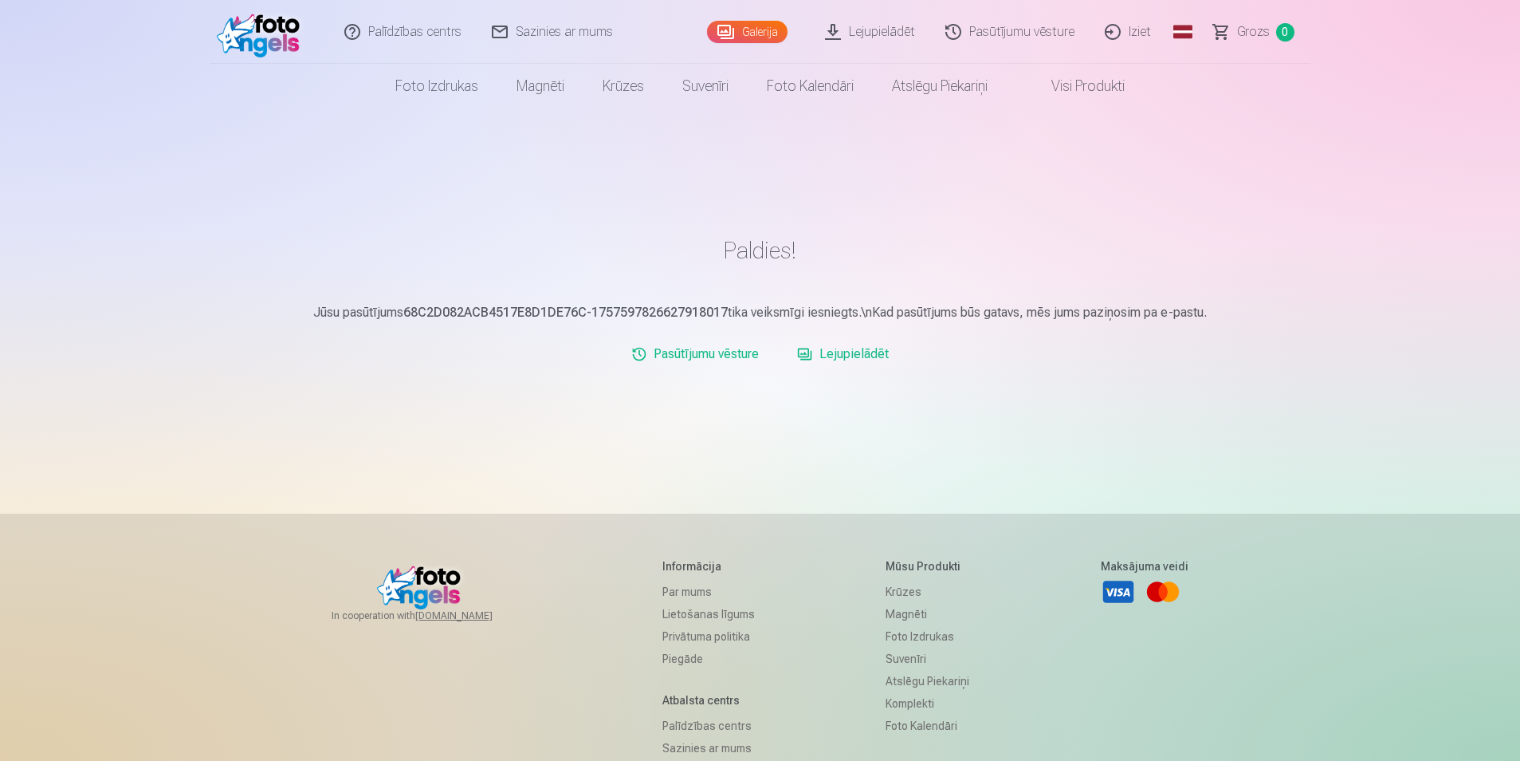
click at [1132, 27] on link "Iziet" at bounding box center [1129, 32] width 77 height 64
